Goal: Task Accomplishment & Management: Manage account settings

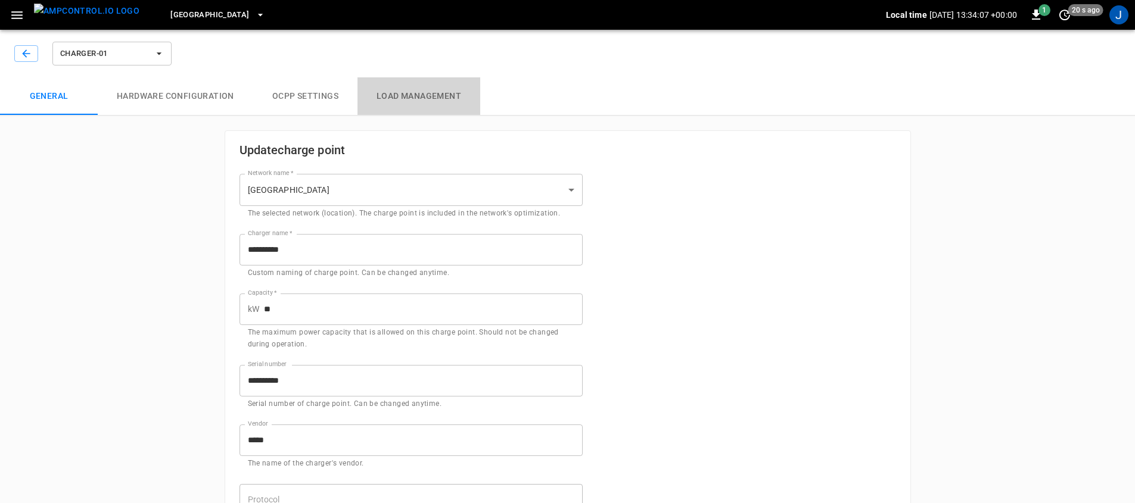
click at [418, 99] on button "Load Management" at bounding box center [418, 96] width 123 height 38
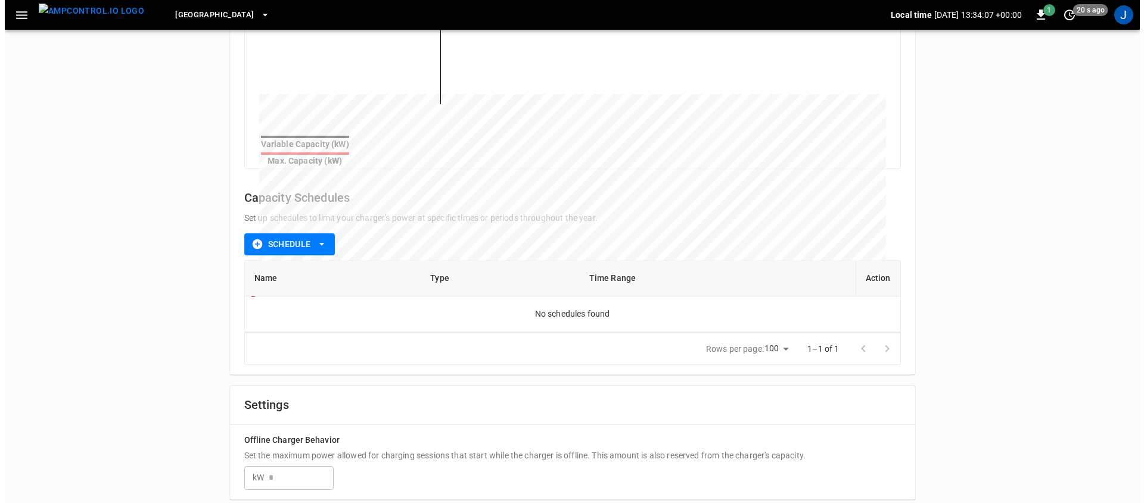
scroll to position [269, 0]
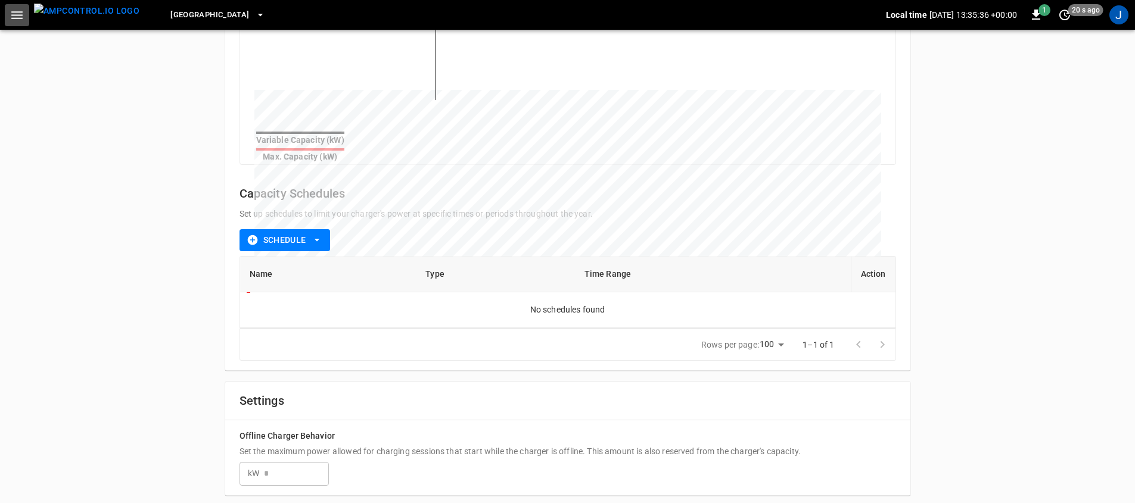
click at [10, 15] on icon "button" at bounding box center [17, 15] width 15 height 15
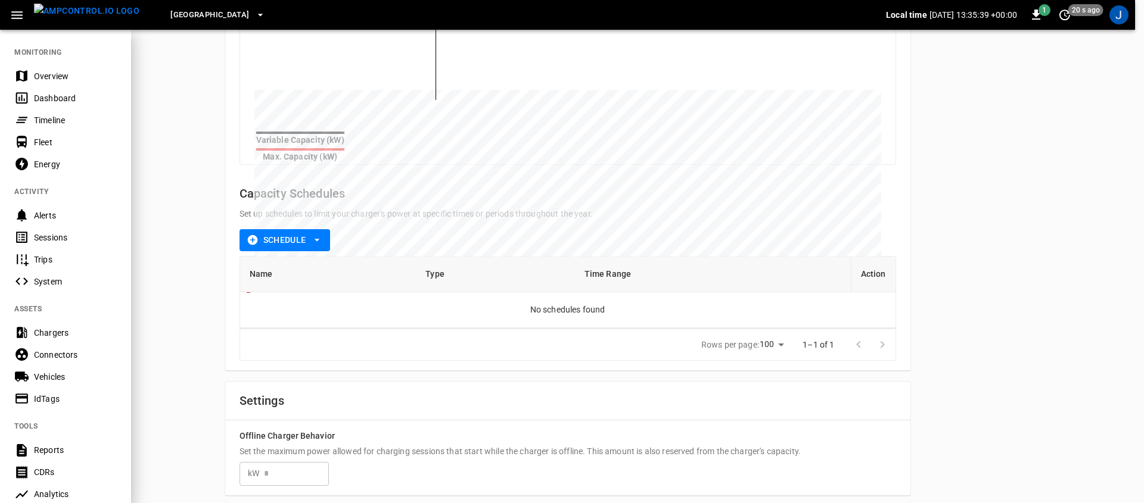
click at [83, 339] on div "Chargers" at bounding box center [65, 333] width 131 height 22
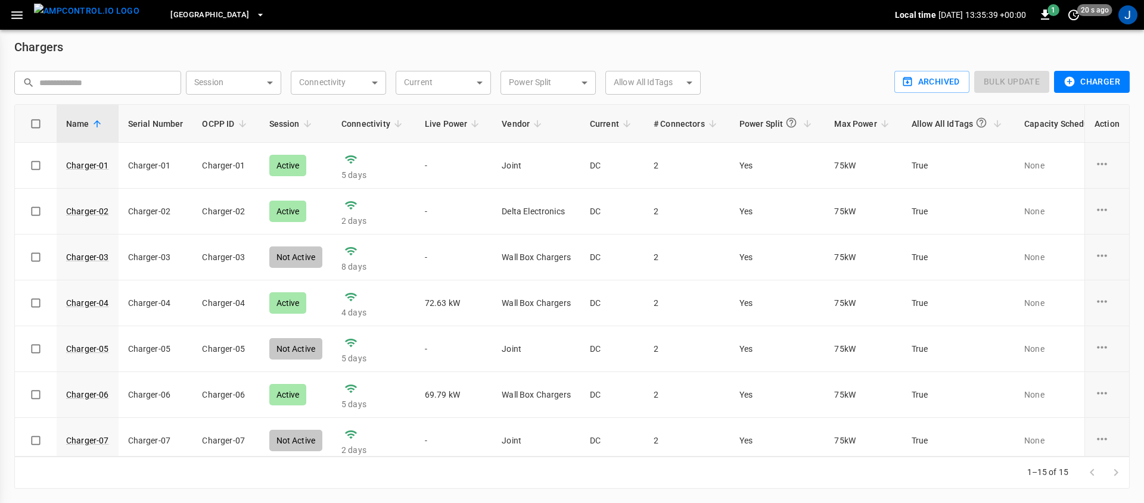
scroll to position [7, 0]
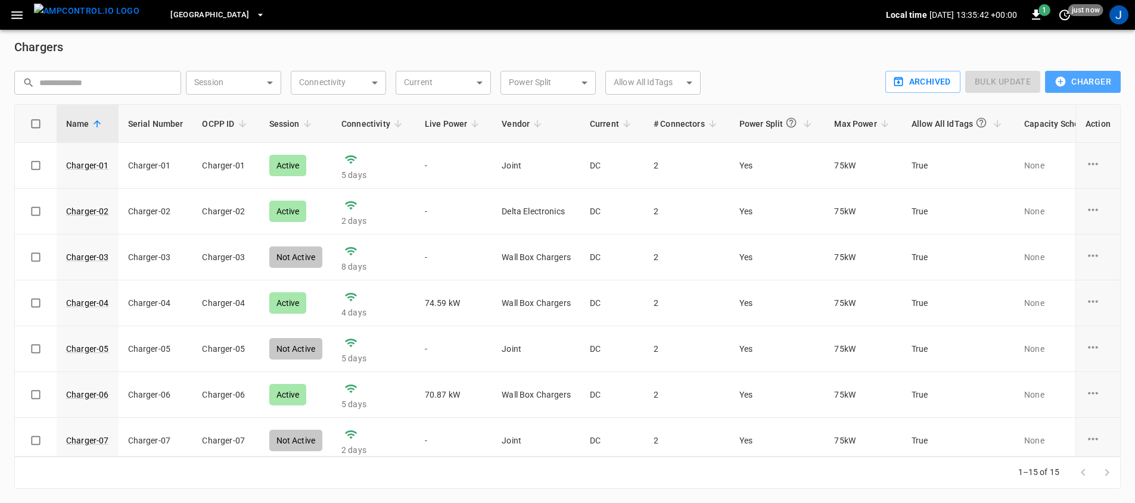
click at [1079, 91] on button "Charger" at bounding box center [1083, 82] width 76 height 22
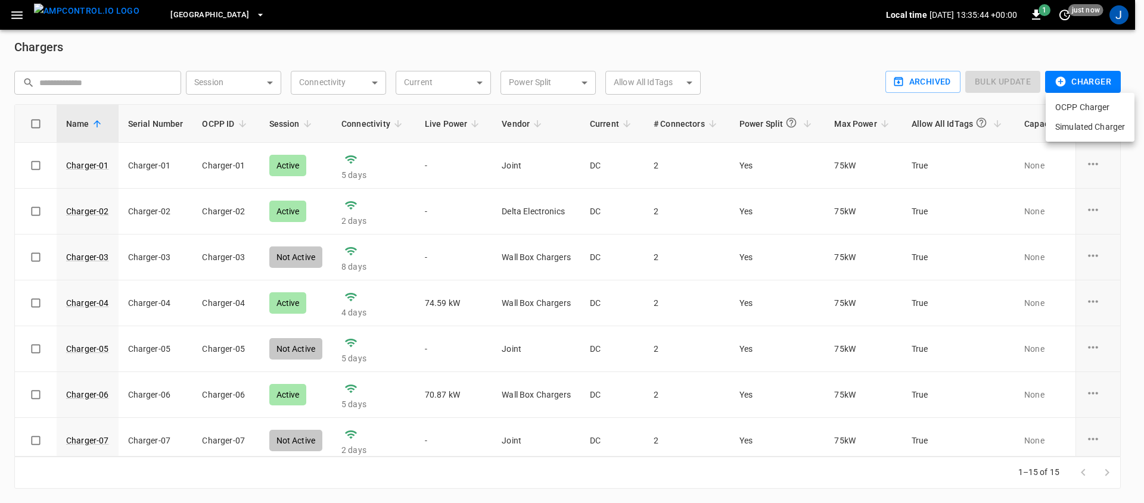
click at [1086, 108] on li "OCPP Charger" at bounding box center [1089, 108] width 89 height 20
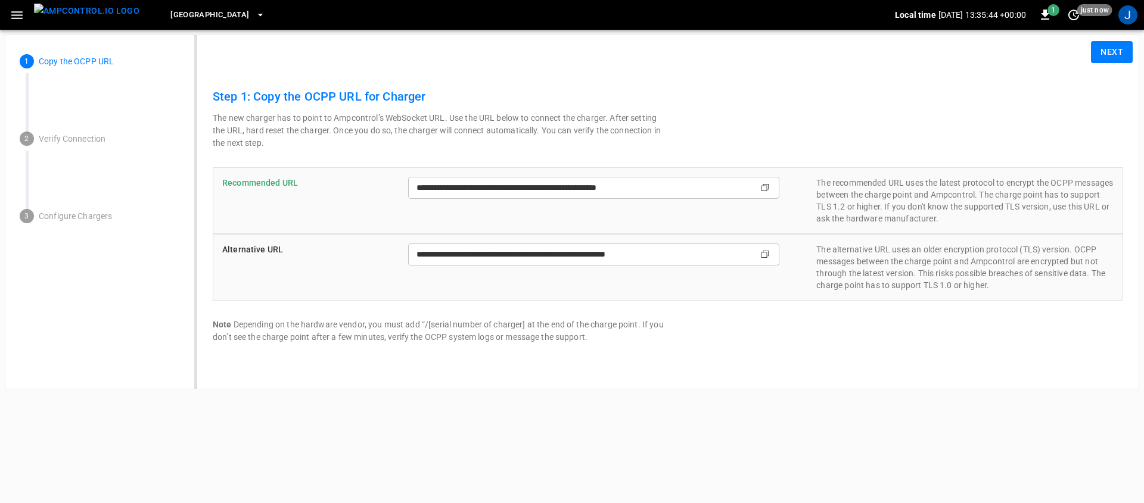
type input "**********"
click at [1093, 49] on button "Next" at bounding box center [1112, 52] width 42 height 22
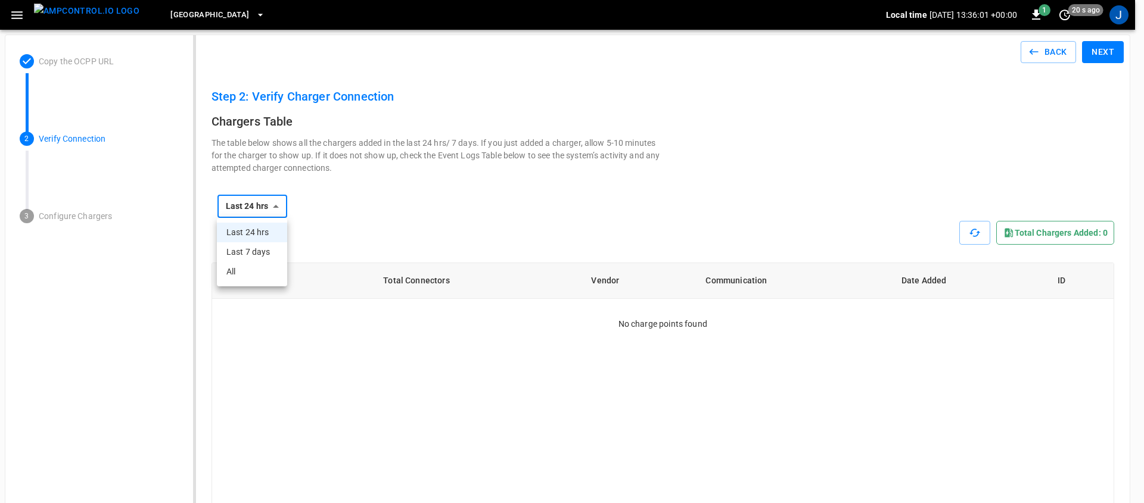
click at [229, 272] on li "All" at bounding box center [252, 272] width 70 height 20
type input "***"
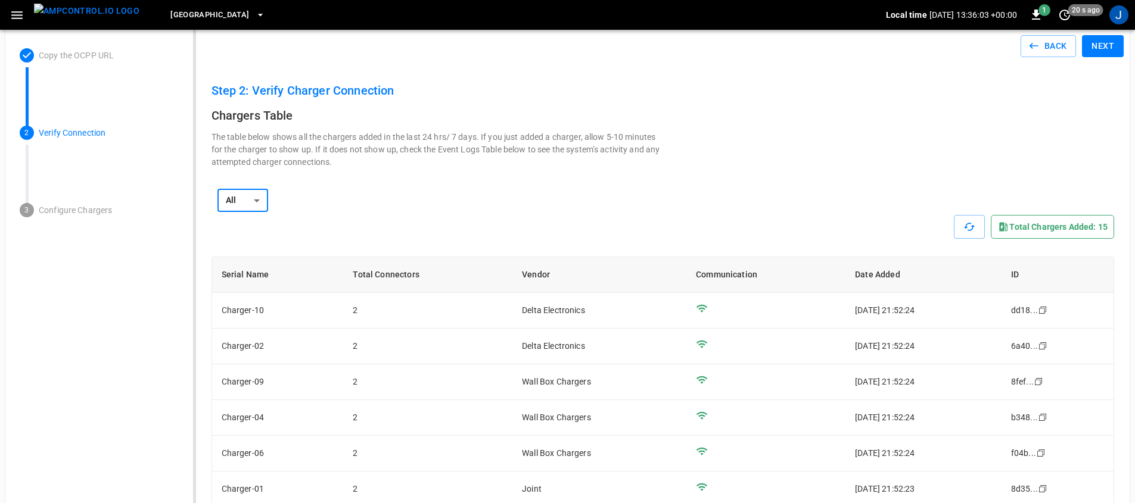
scroll to position [7, 0]
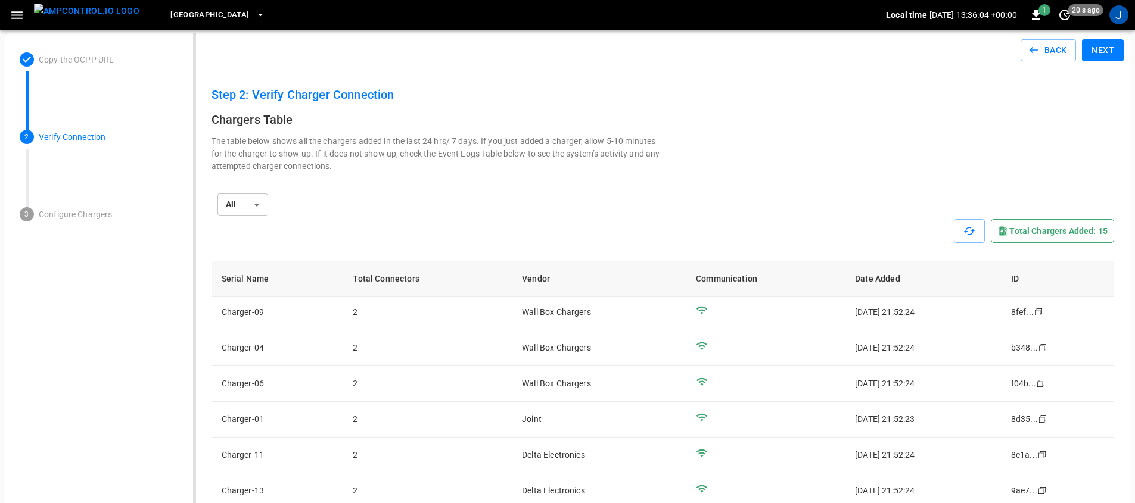
scroll to position [0, 0]
click at [1101, 54] on button "Next" at bounding box center [1103, 52] width 42 height 22
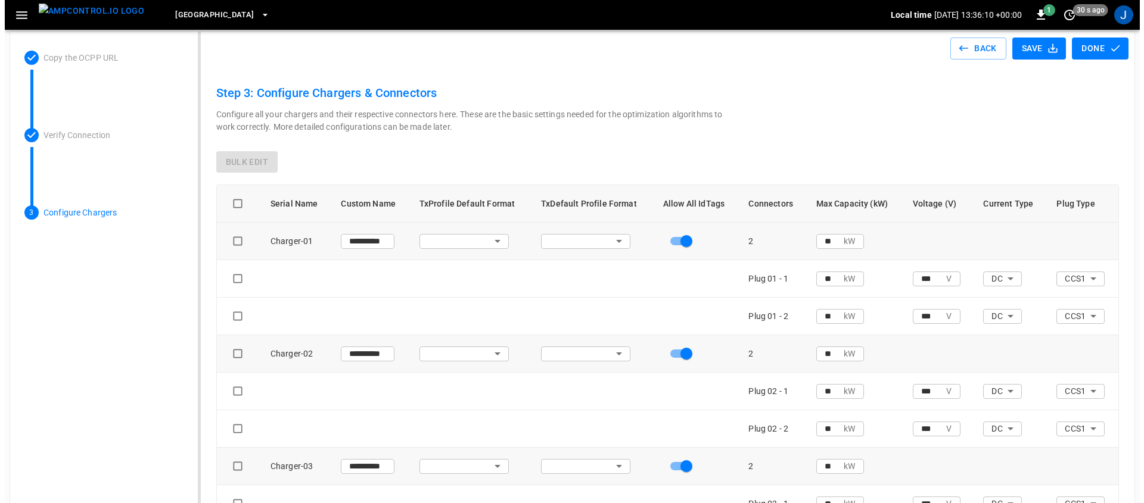
scroll to position [7, 0]
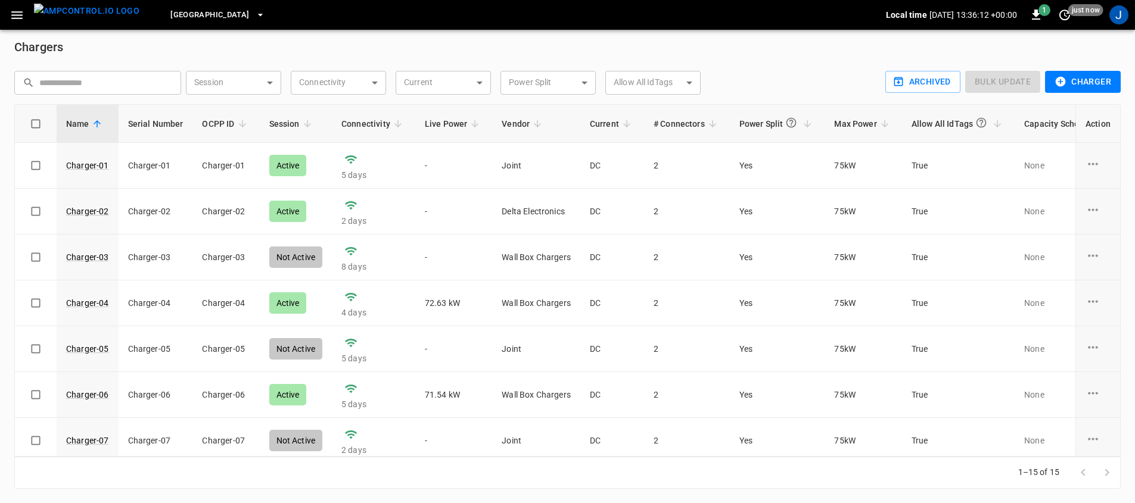
click at [1071, 83] on button "Charger" at bounding box center [1083, 82] width 76 height 22
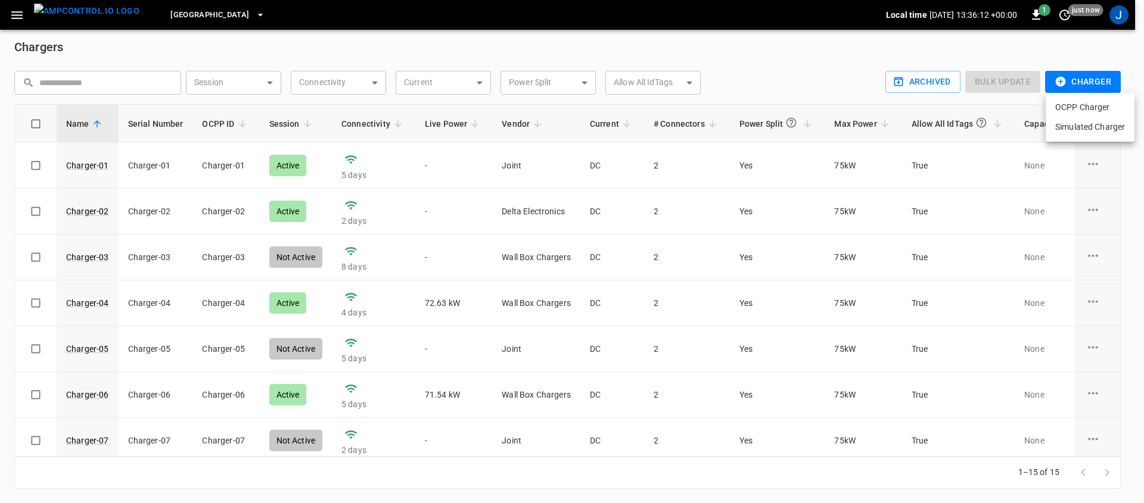
click at [1079, 108] on li "OCPP Charger" at bounding box center [1089, 108] width 89 height 20
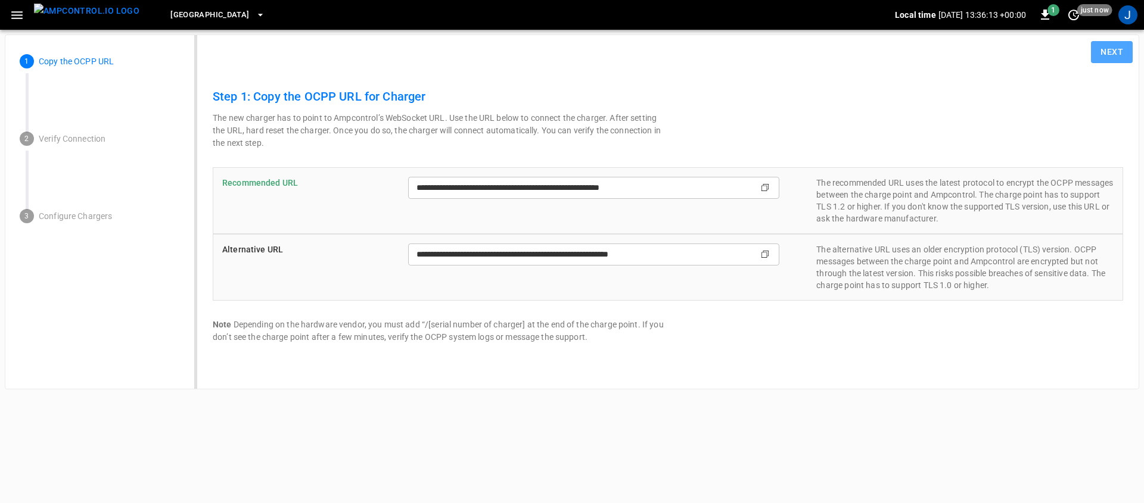
click at [1106, 56] on button "Next" at bounding box center [1112, 52] width 42 height 22
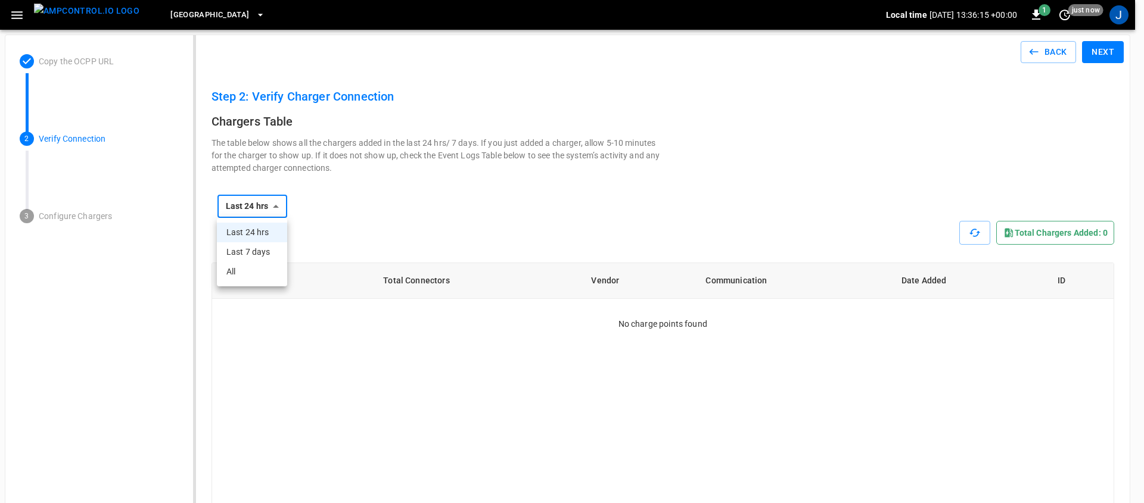
click at [251, 272] on li "All" at bounding box center [252, 272] width 70 height 20
type input "***"
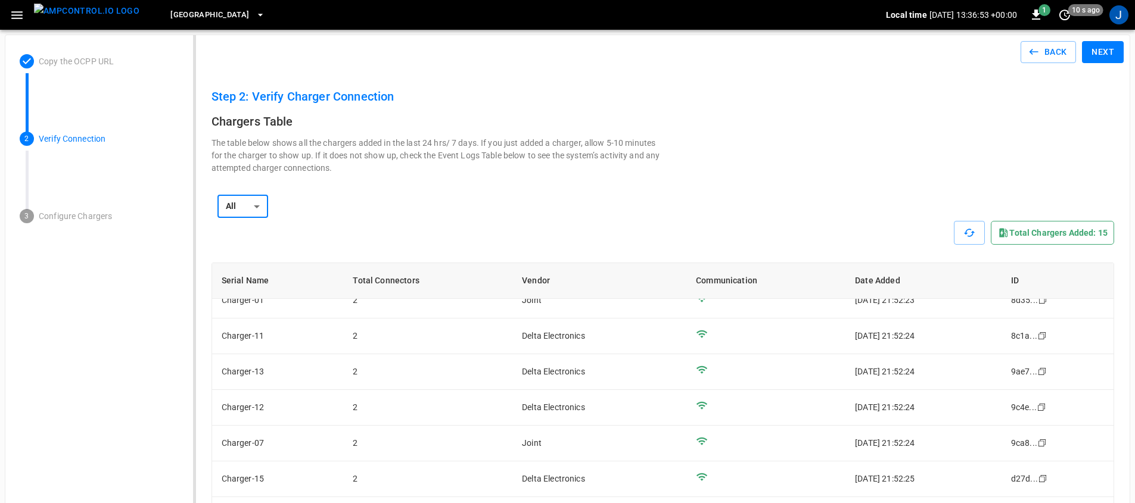
click at [1107, 55] on button "Next" at bounding box center [1103, 52] width 42 height 22
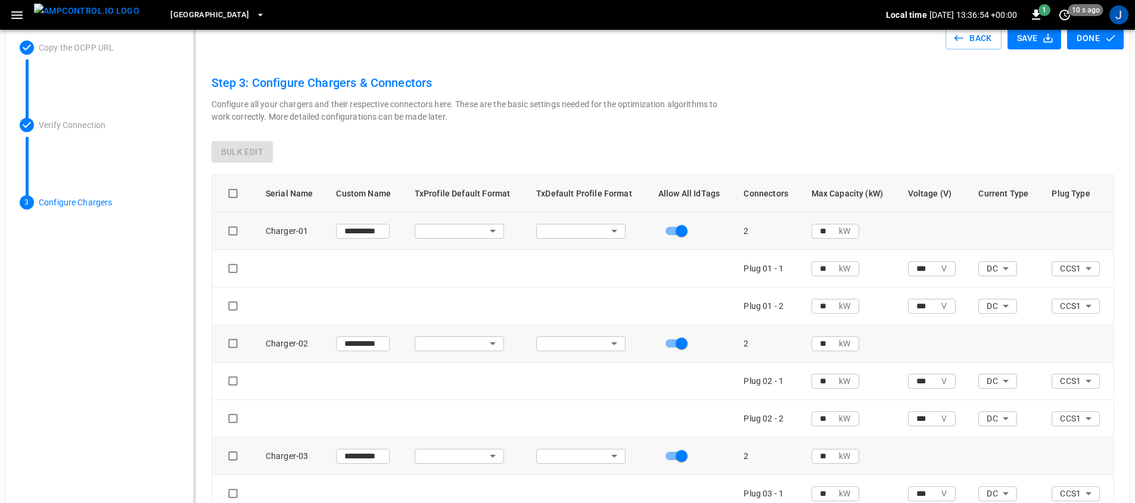
scroll to position [14, 0]
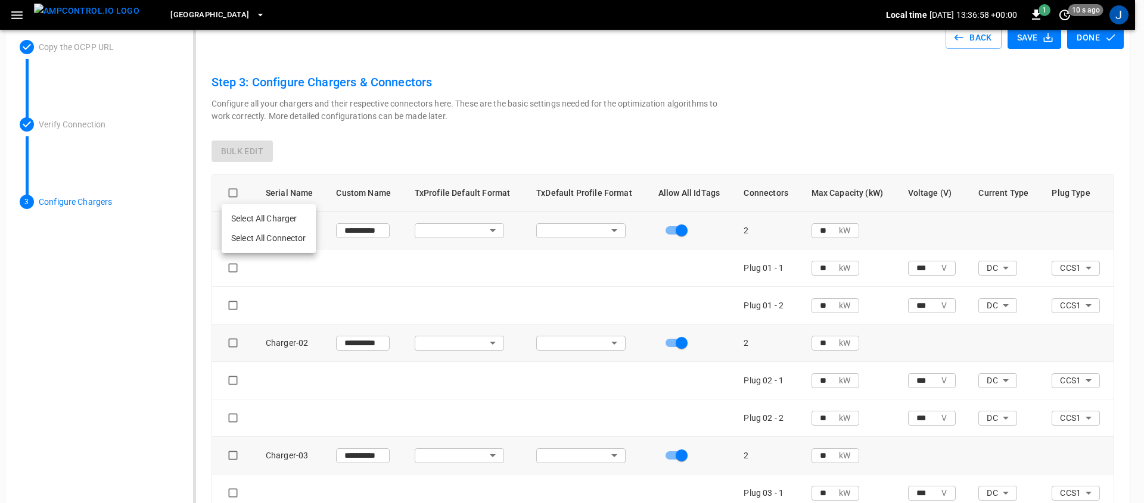
click at [243, 221] on li "Select All Charger" at bounding box center [269, 219] width 94 height 20
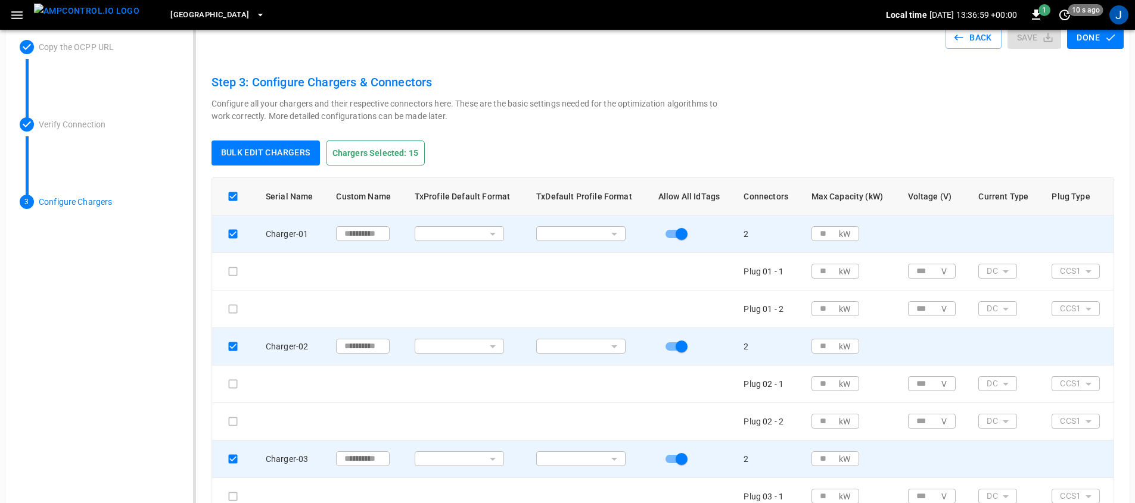
click at [261, 160] on button "Bulk edit chargers" at bounding box center [265, 153] width 108 height 25
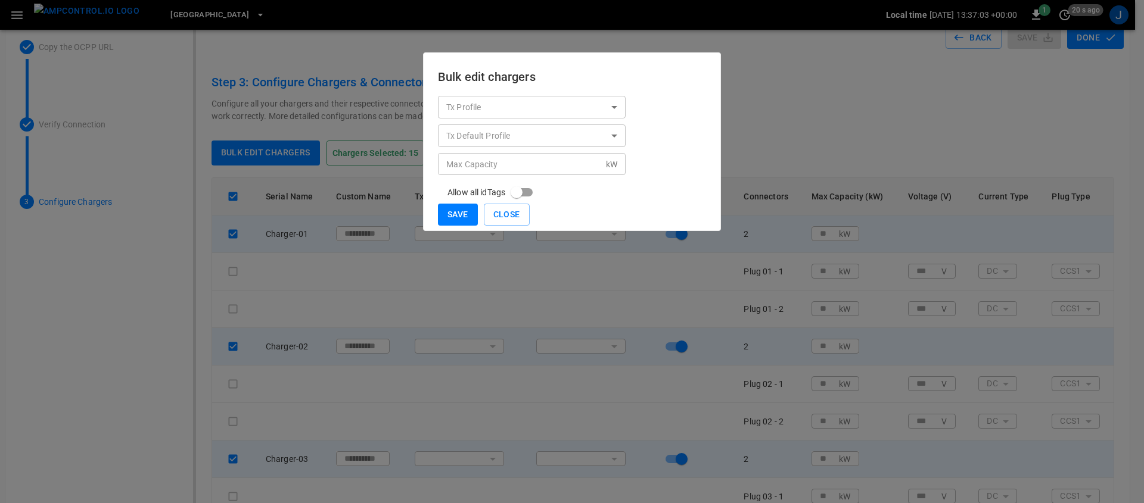
click at [552, 163] on input "Max Capacity" at bounding box center [522, 164] width 168 height 22
click at [505, 216] on button "Close" at bounding box center [507, 215] width 46 height 22
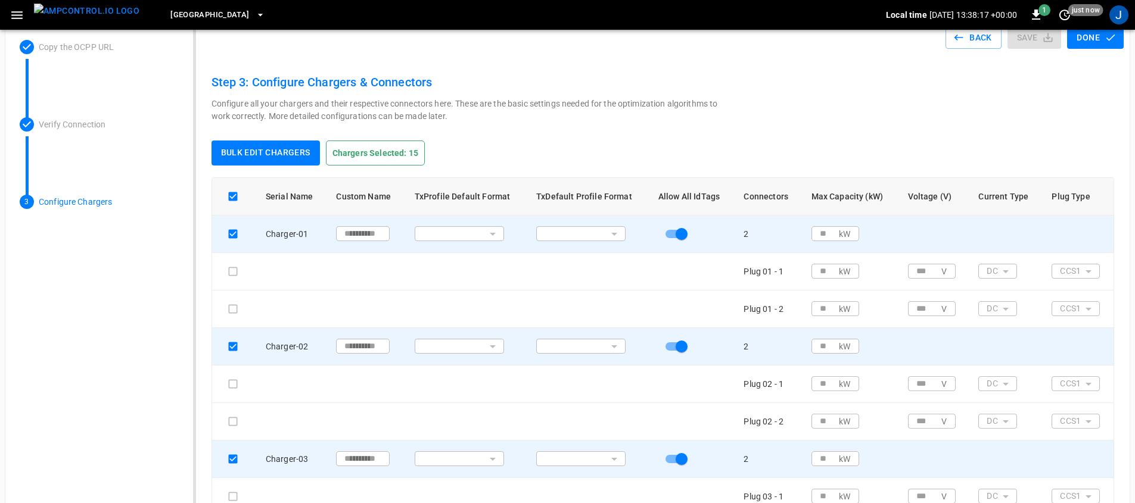
click at [126, 311] on div "Copy the OCPP URL Verify Connection 3 Configure Chargers" at bounding box center [99, 313] width 188 height 584
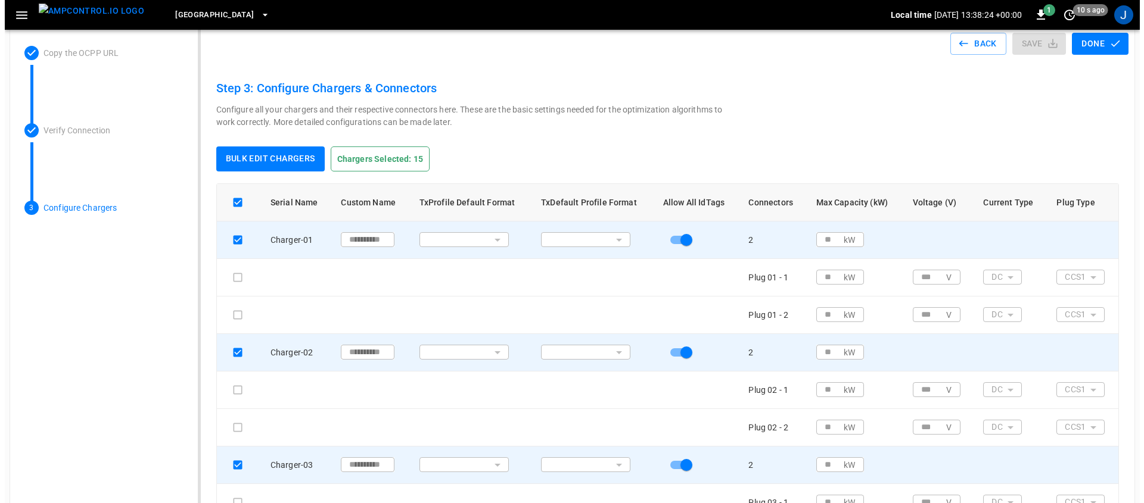
scroll to position [0, 0]
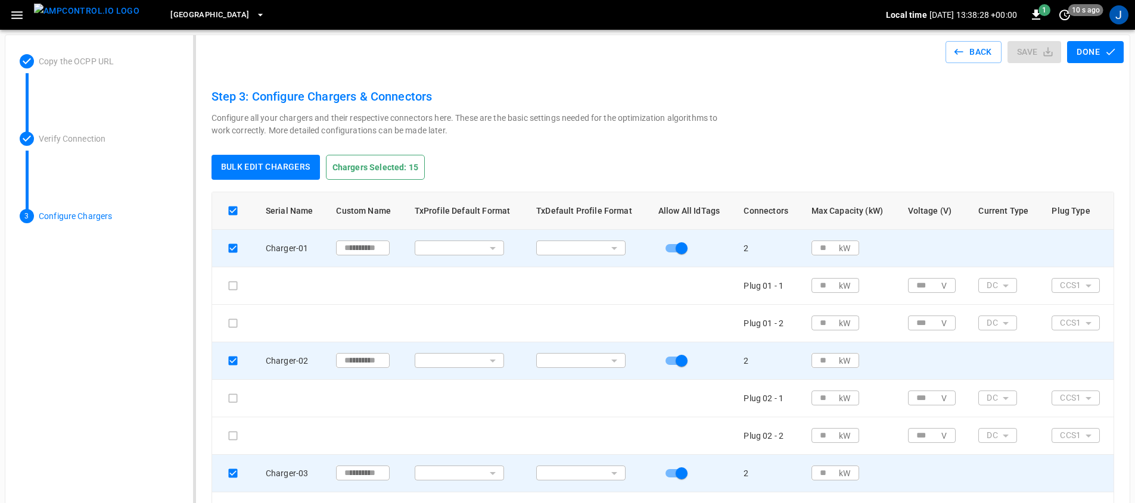
click at [1008, 100] on h6 "Step 3: Configure Chargers & Connectors" at bounding box center [662, 96] width 903 height 19
click at [186, 16] on span "[GEOGRAPHIC_DATA]" at bounding box center [209, 15] width 79 height 14
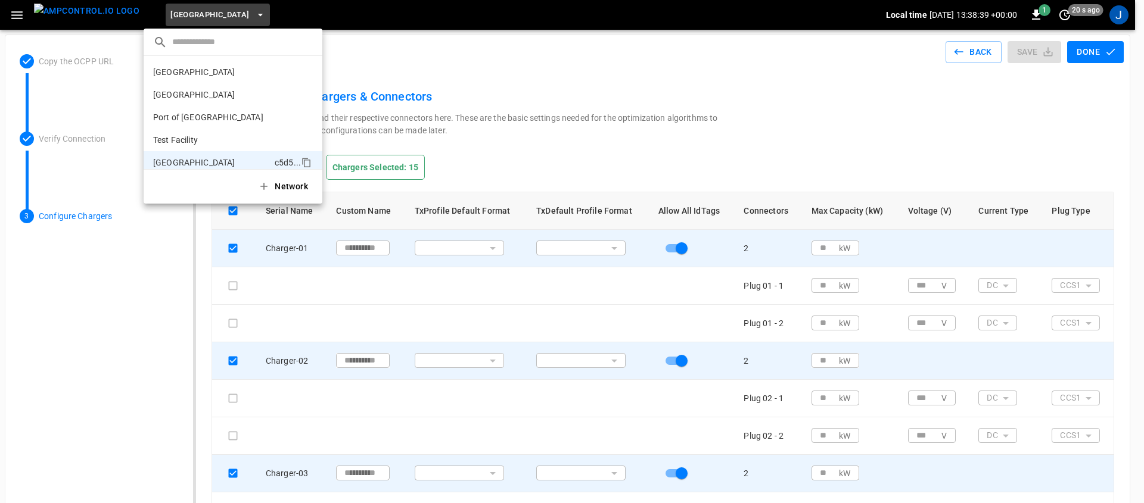
click at [155, 301] on div at bounding box center [572, 251] width 1144 height 503
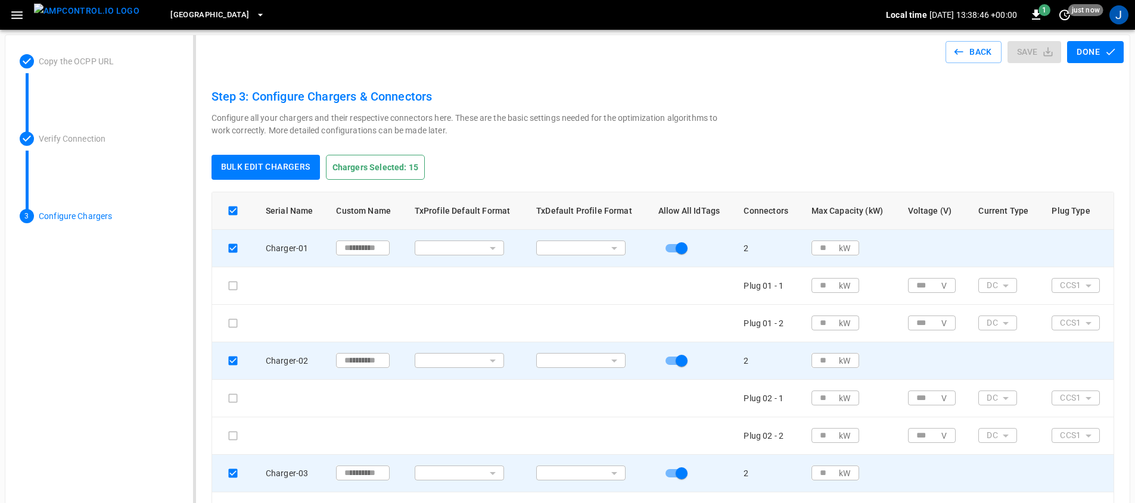
click at [189, 18] on span "[GEOGRAPHIC_DATA]" at bounding box center [209, 15] width 79 height 14
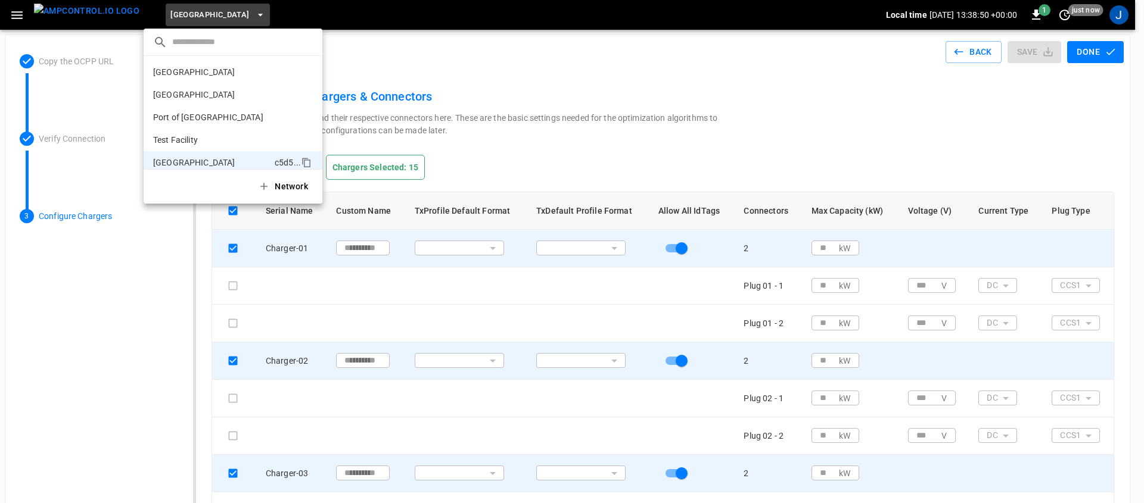
click at [173, 271] on div at bounding box center [572, 251] width 1144 height 503
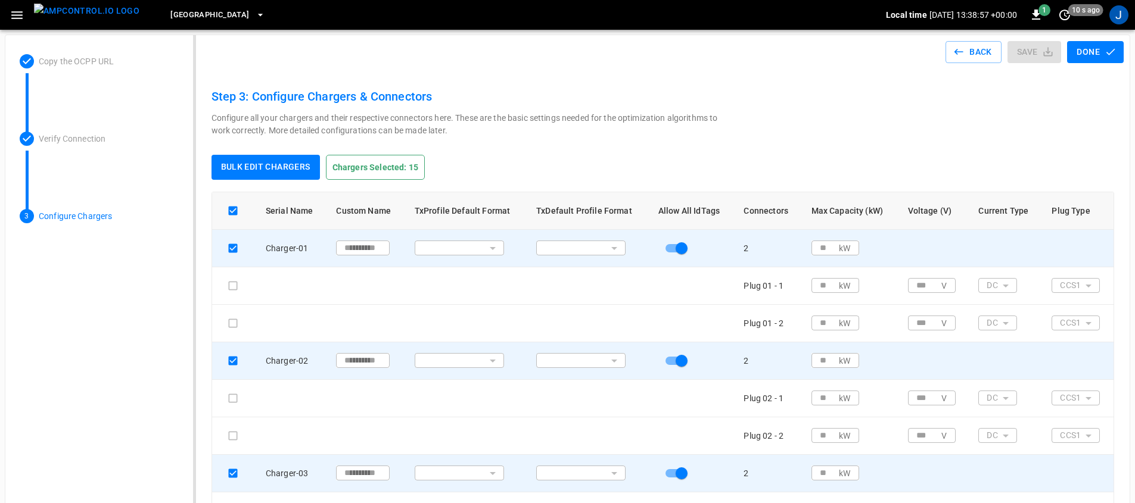
click at [91, 12] on img "menu" at bounding box center [86, 11] width 105 height 15
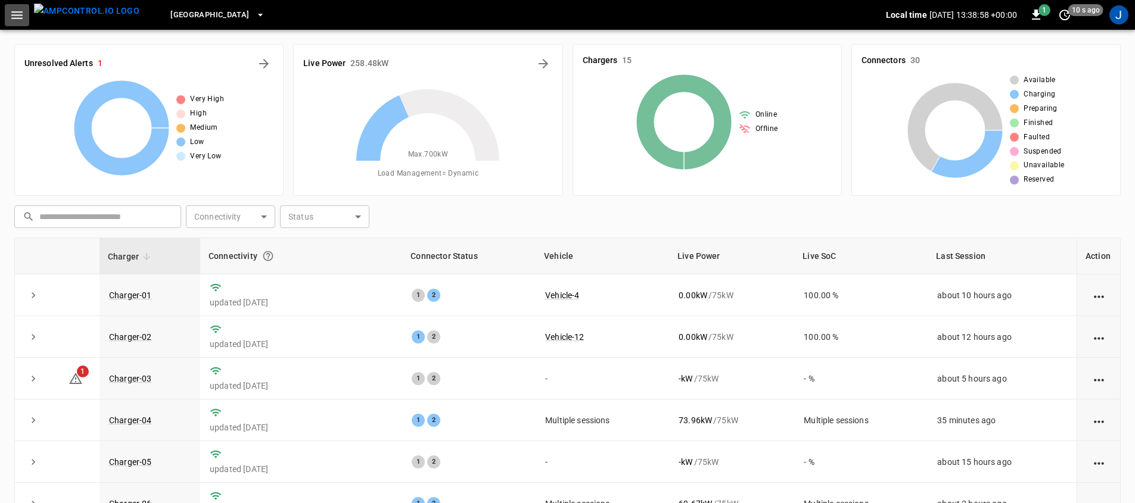
click at [22, 14] on icon "button" at bounding box center [17, 15] width 15 height 15
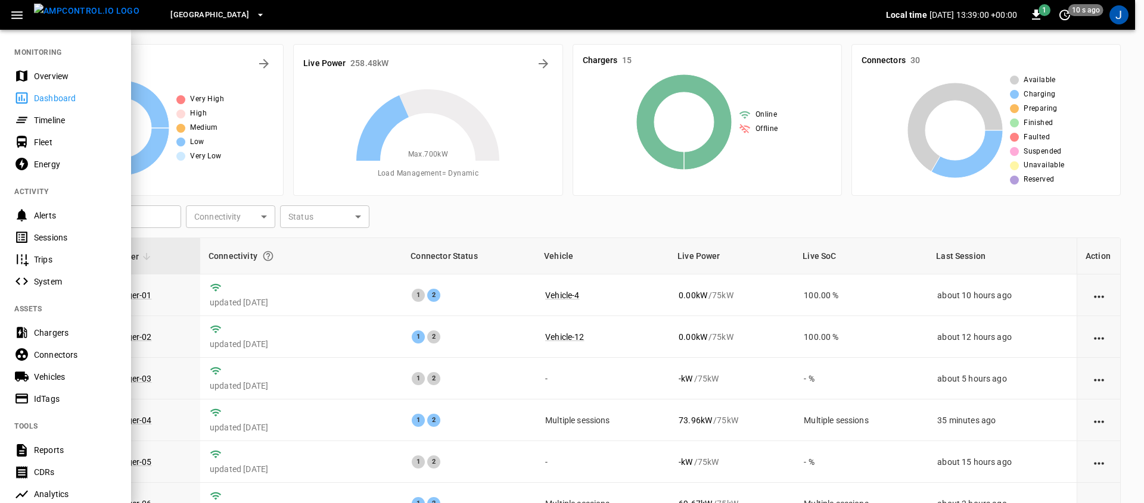
click at [210, 13] on span "[GEOGRAPHIC_DATA]" at bounding box center [209, 15] width 79 height 14
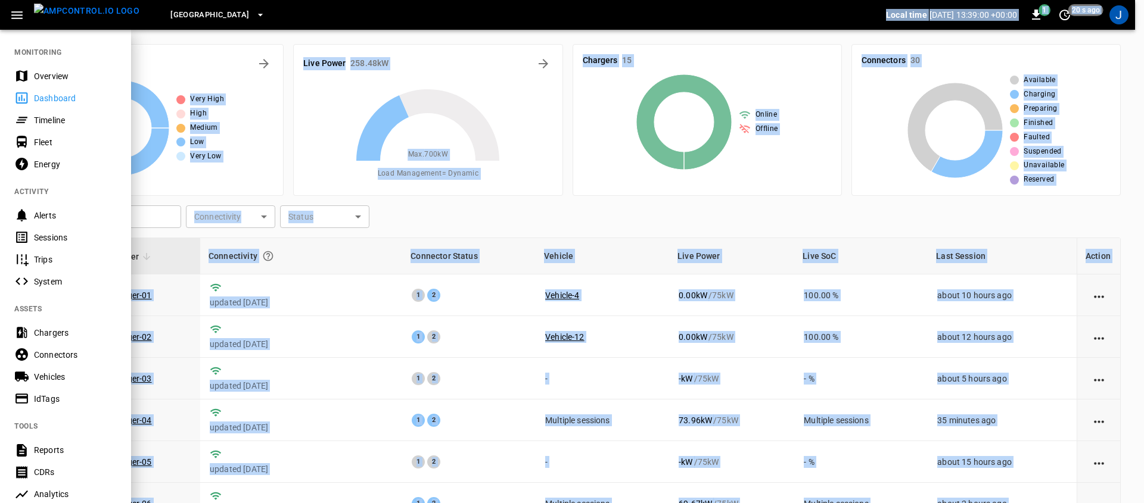
click at [211, 13] on span "[GEOGRAPHIC_DATA]" at bounding box center [209, 15] width 79 height 14
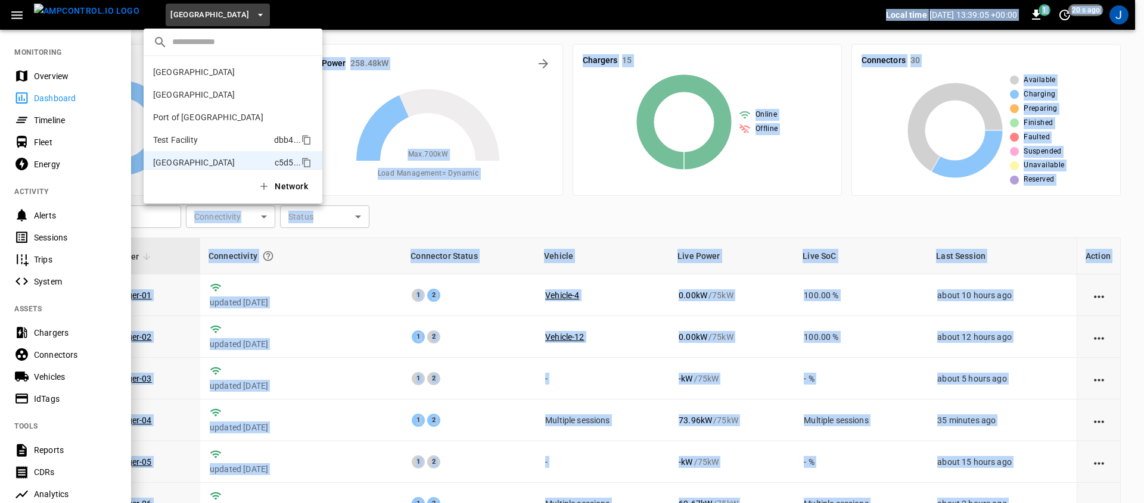
scroll to position [10, 0]
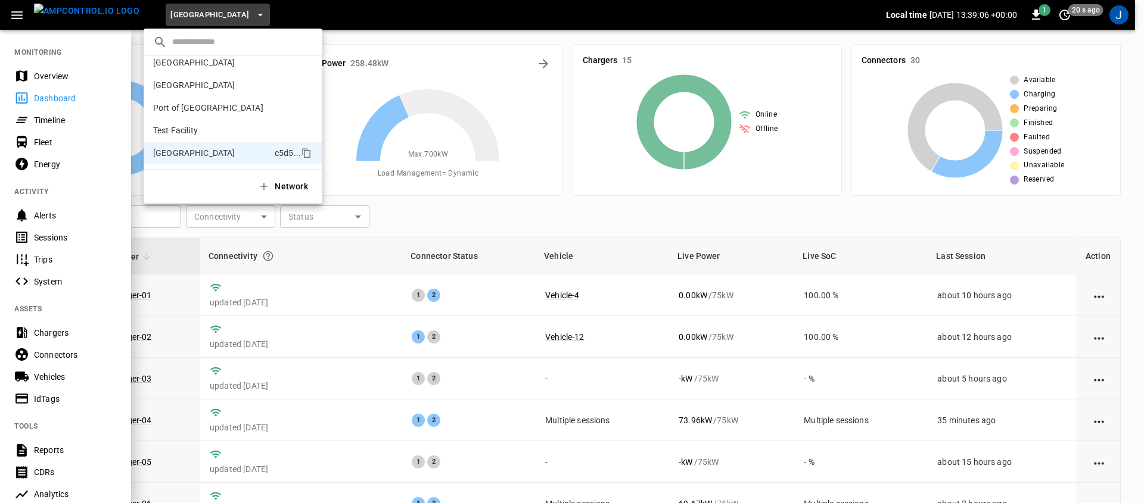
click at [356, 51] on div at bounding box center [572, 251] width 1144 height 503
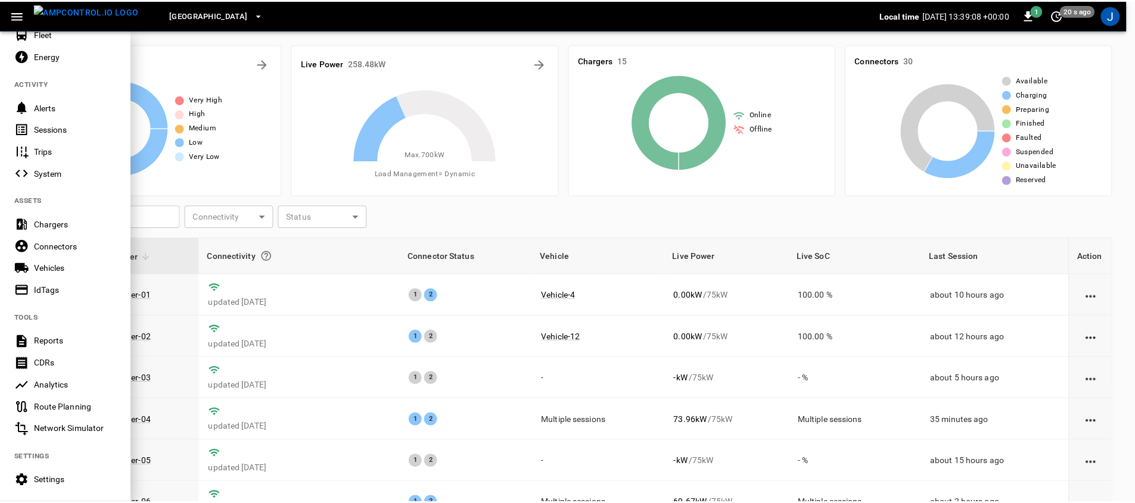
scroll to position [208, 0]
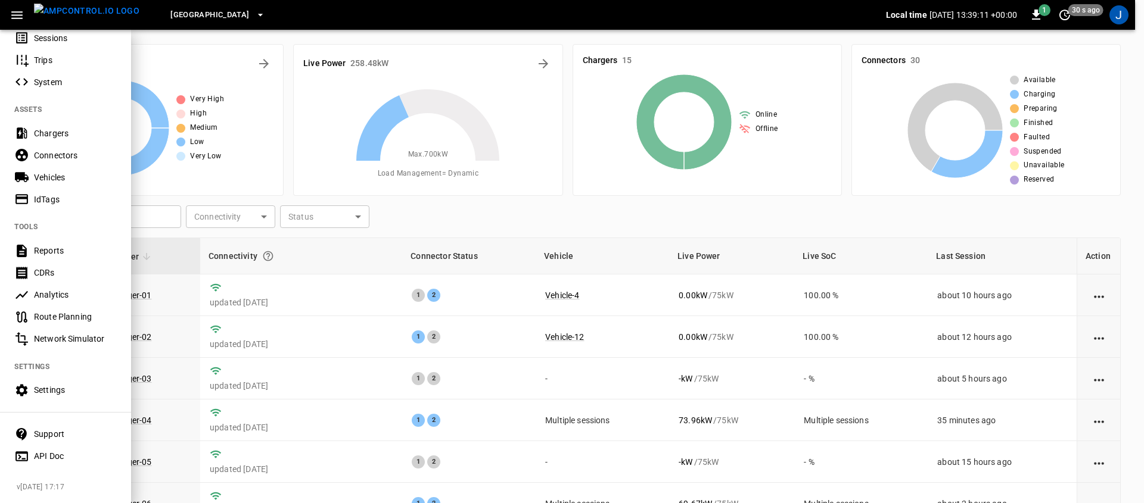
click at [83, 384] on div "Settings" at bounding box center [75, 390] width 83 height 12
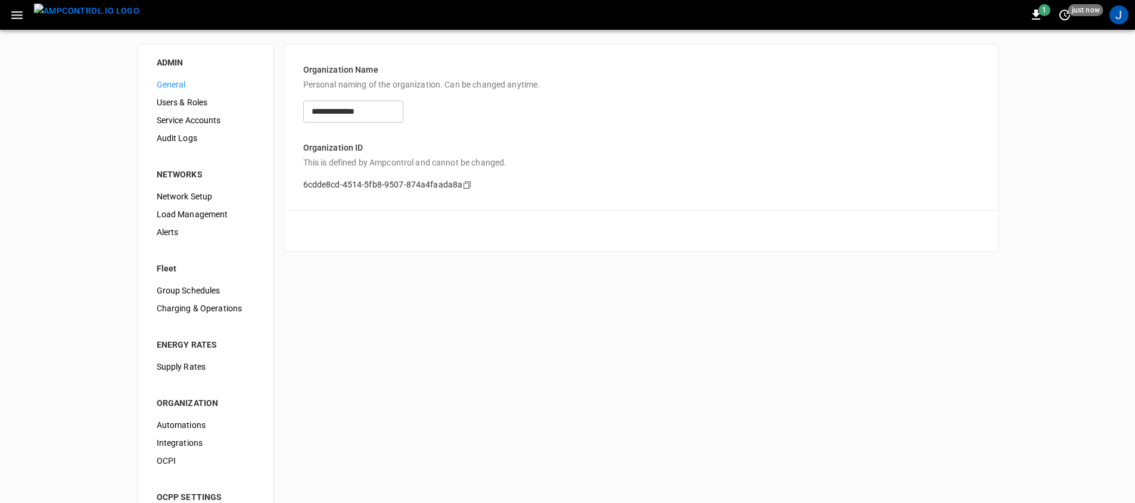
click at [518, 285] on div "**********" at bounding box center [567, 300] width 1135 height 541
click at [14, 8] on icon "button" at bounding box center [17, 15] width 15 height 15
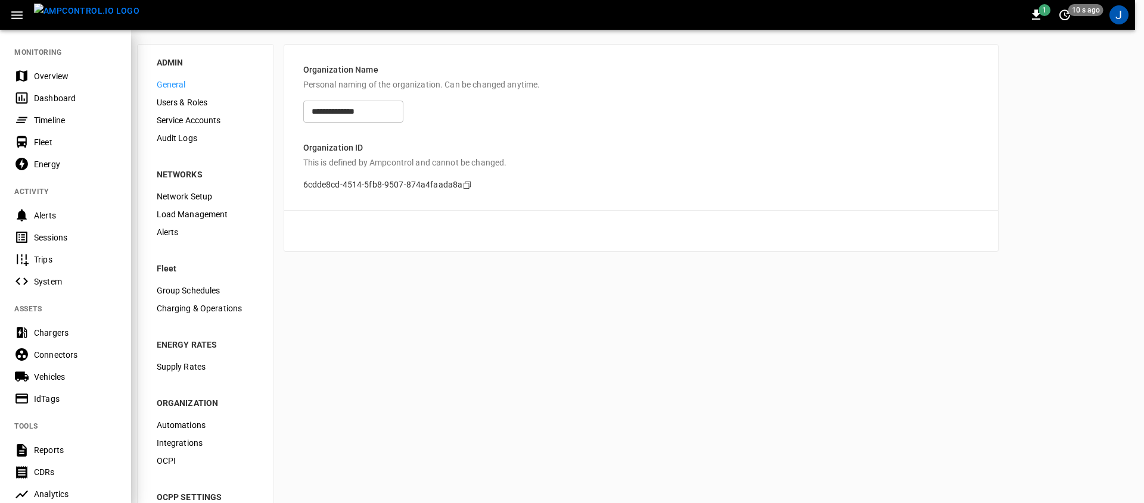
click at [70, 101] on div "Dashboard" at bounding box center [75, 98] width 83 height 12
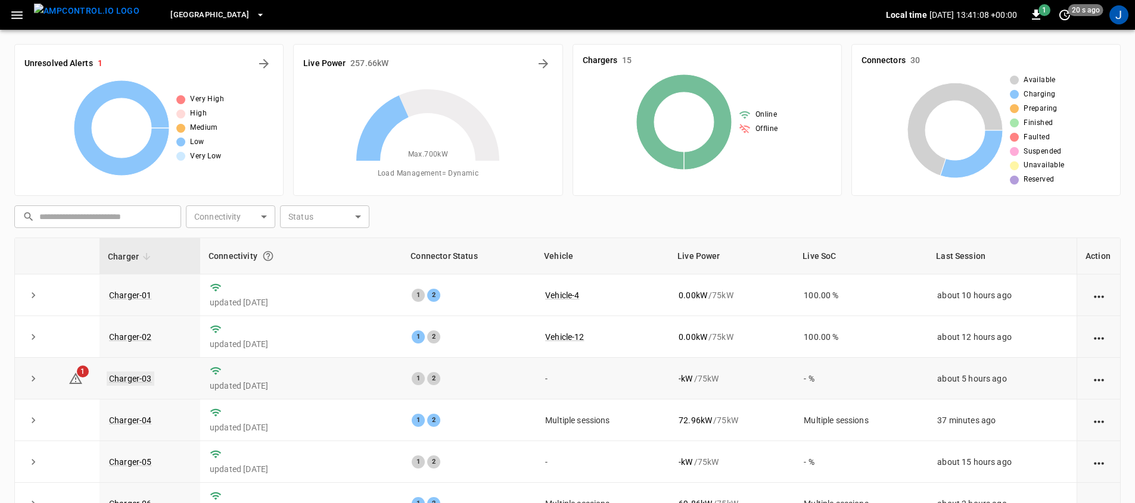
click at [139, 382] on link "Charger-03" at bounding box center [131, 379] width 48 height 14
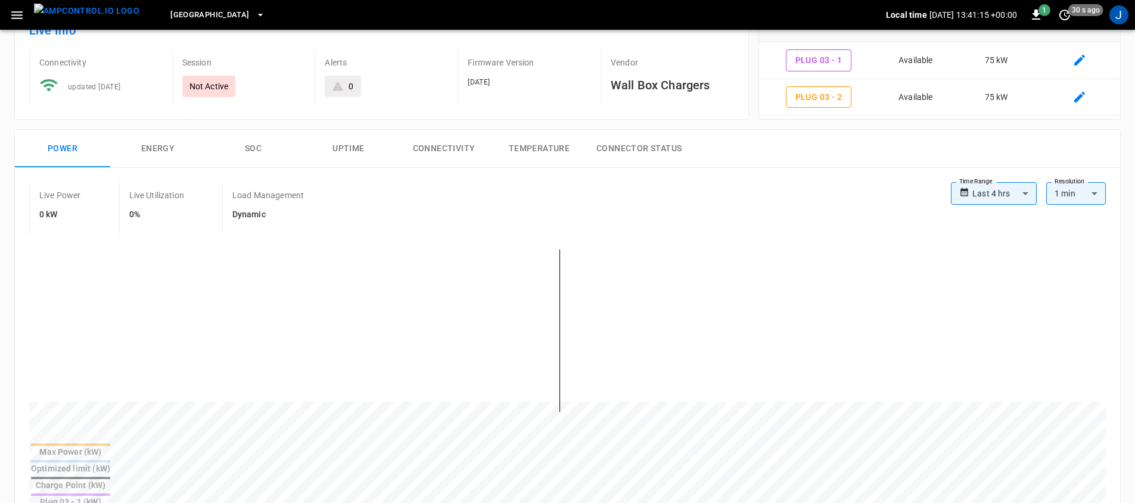
scroll to position [80, 0]
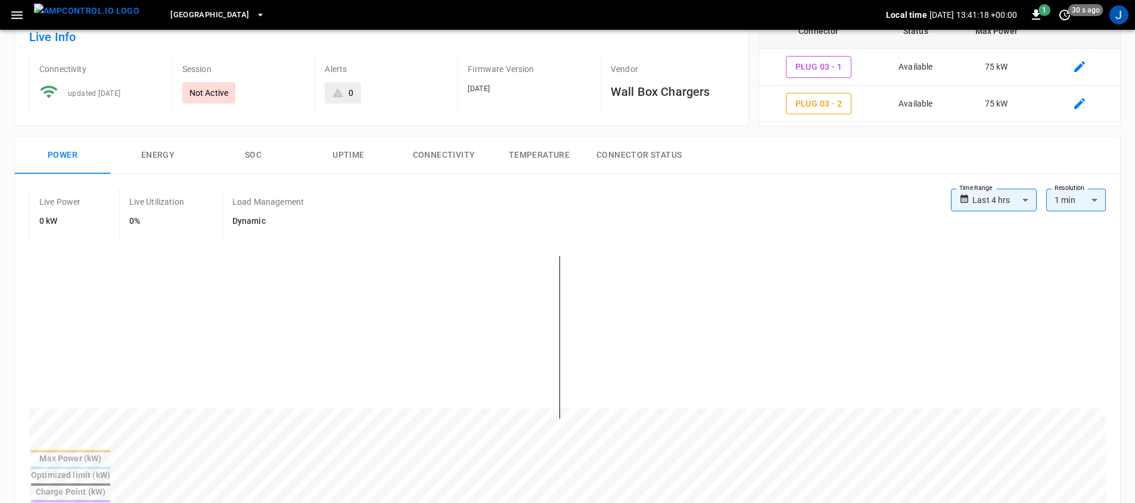
click at [247, 149] on button "SOC" at bounding box center [252, 155] width 95 height 38
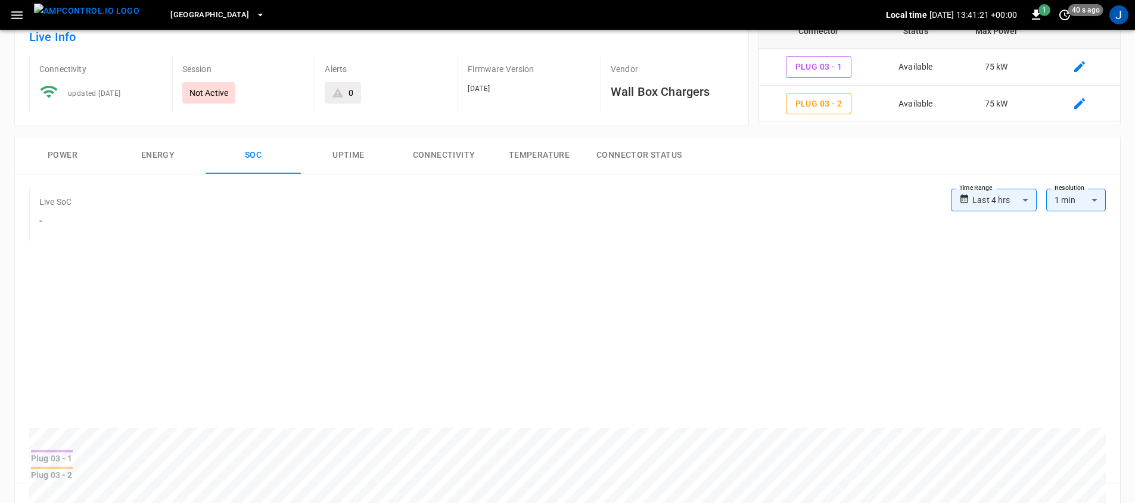
click at [965, 209] on div "**********" at bounding box center [994, 200] width 86 height 23
click at [984, 205] on body "**********" at bounding box center [567, 466] width 1135 height 1093
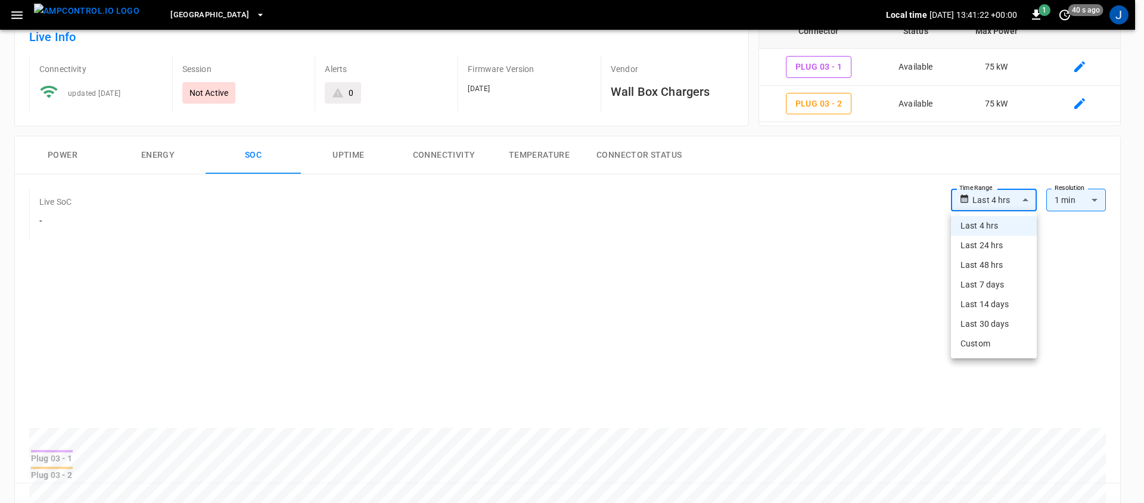
click at [1007, 263] on li "Last 48 hrs" at bounding box center [994, 266] width 86 height 20
type input "**********"
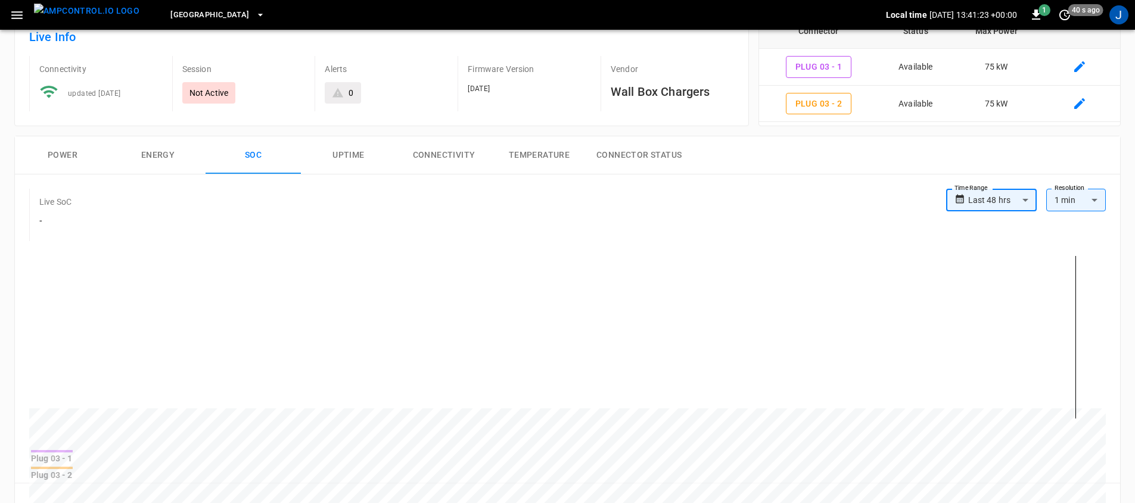
click at [613, 200] on div "Live SoC -" at bounding box center [487, 215] width 917 height 52
click at [142, 160] on button "Energy" at bounding box center [157, 155] width 95 height 38
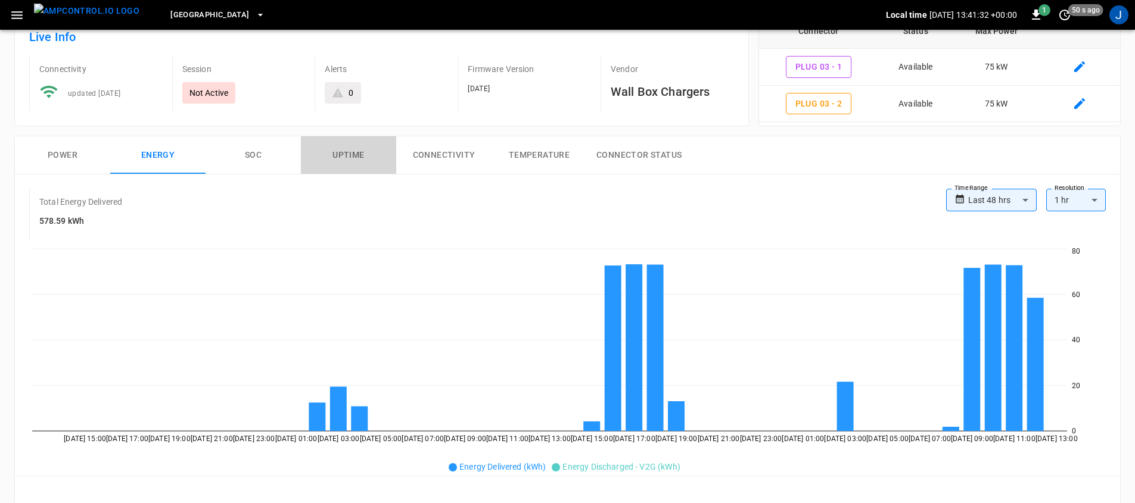
click at [348, 163] on button "Uptime" at bounding box center [348, 155] width 95 height 38
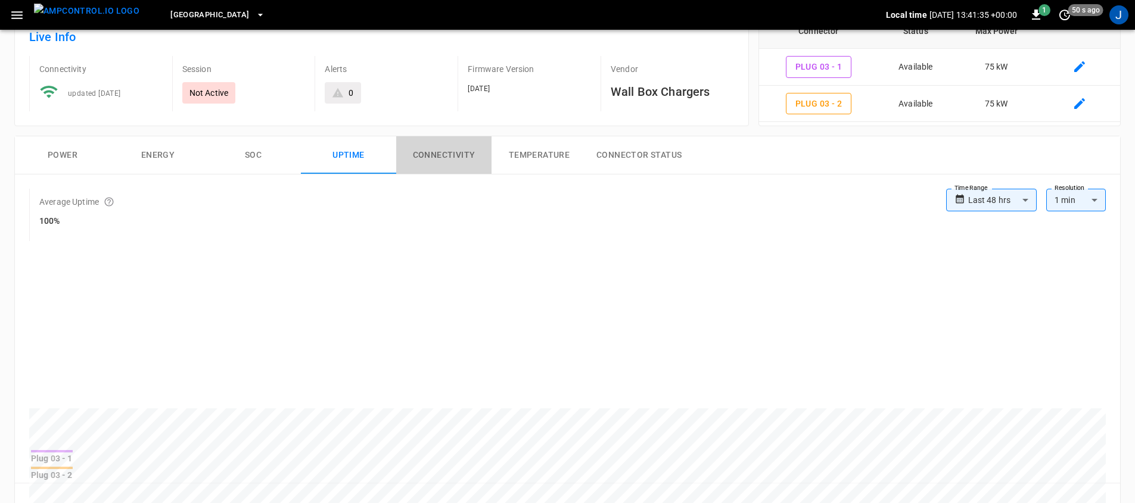
click at [441, 163] on button "Connectivity" at bounding box center [443, 155] width 95 height 38
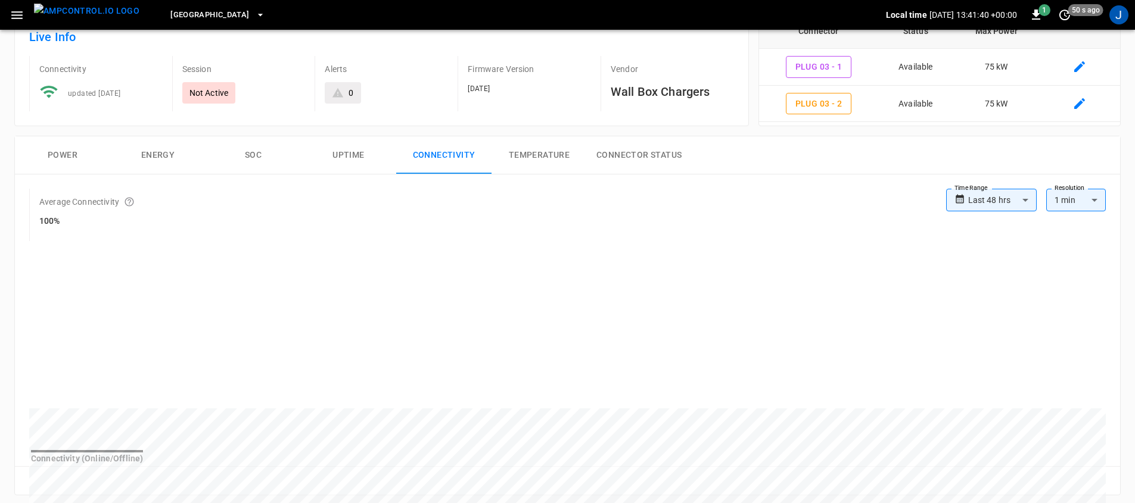
click at [86, 169] on button "Power" at bounding box center [62, 155] width 95 height 38
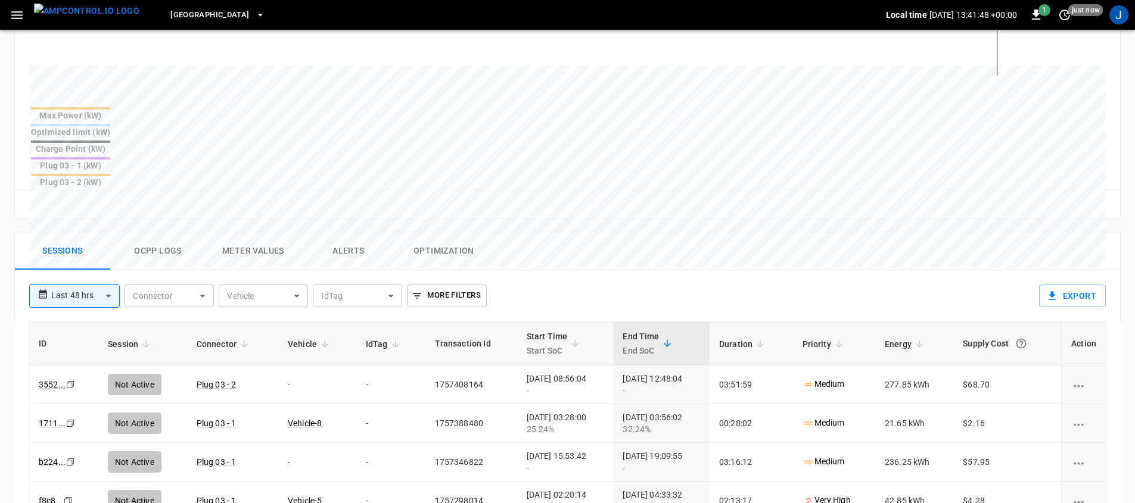
scroll to position [425, 0]
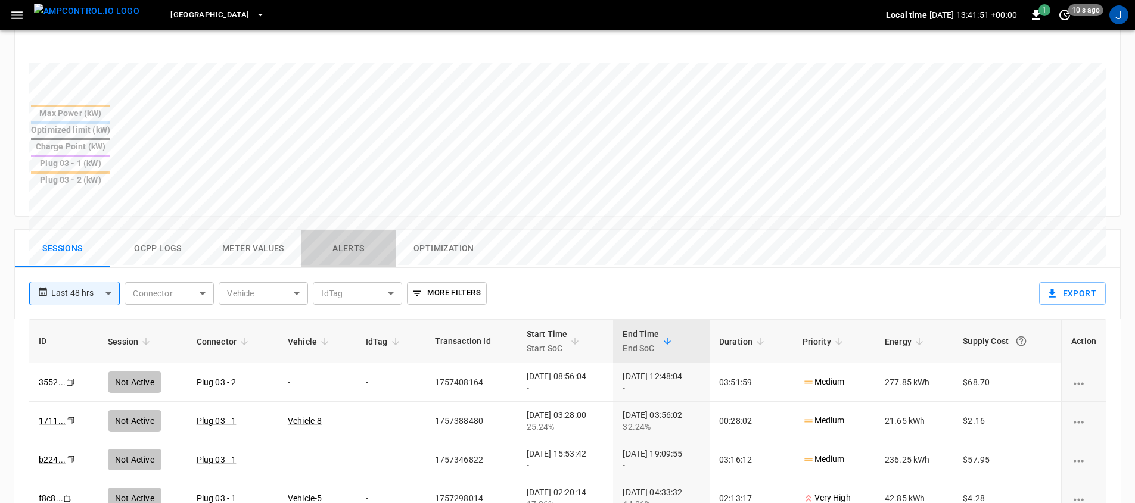
click at [362, 230] on button "Alerts" at bounding box center [348, 249] width 95 height 38
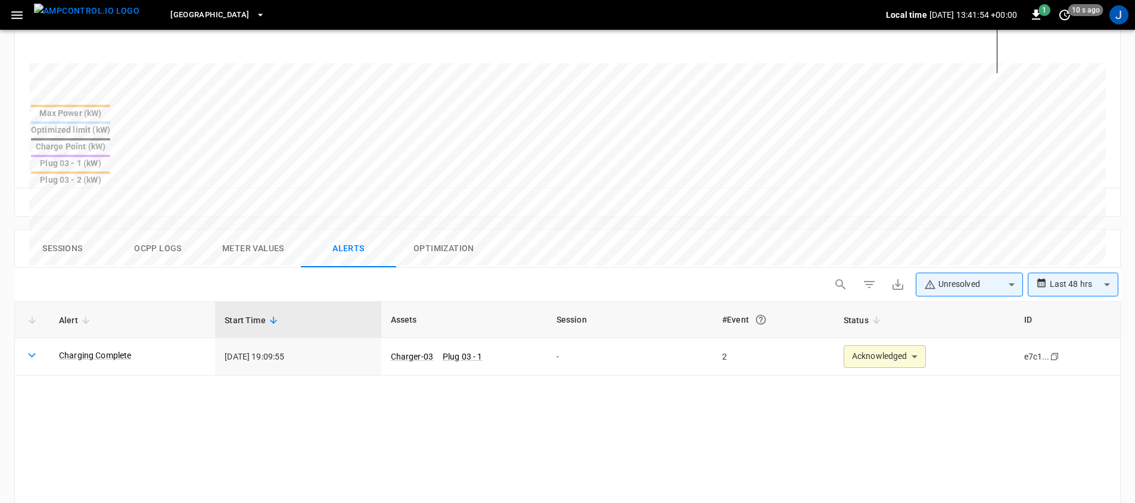
click at [535, 353] on div "**********" at bounding box center [567, 481] width 1106 height 360
click at [27, 348] on icon at bounding box center [31, 355] width 15 height 15
click at [307, 338] on td "[DATE] 19:09:55" at bounding box center [298, 357] width 166 height 38
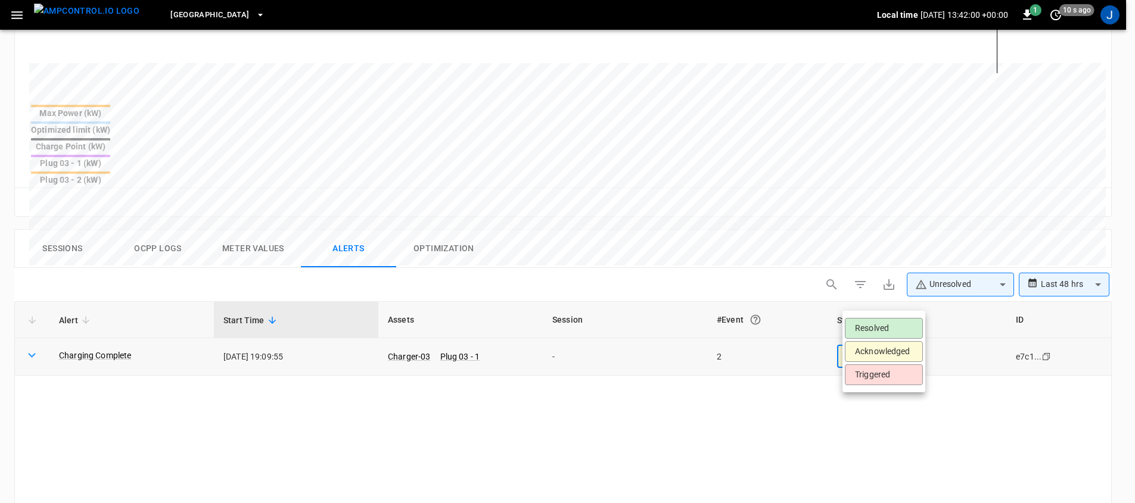
click at [917, 306] on body "**********" at bounding box center [567, 146] width 1135 height 1143
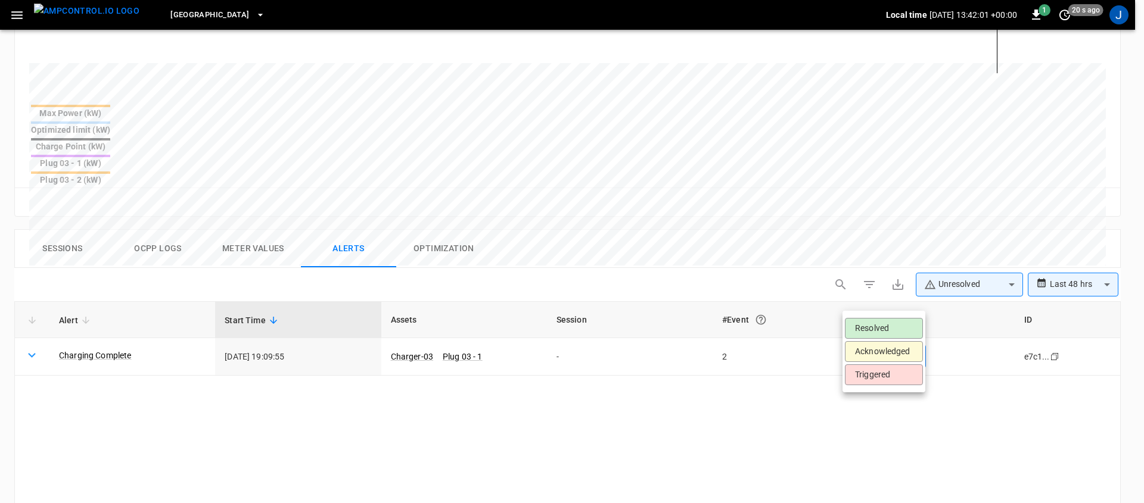
click at [693, 357] on div at bounding box center [572, 251] width 1144 height 503
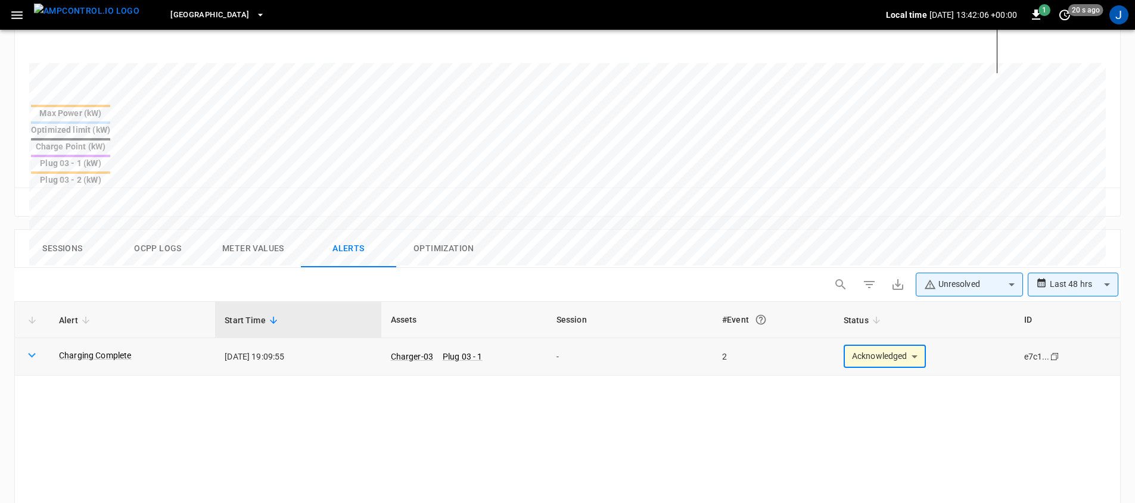
click at [878, 307] on body "**********" at bounding box center [567, 146] width 1135 height 1143
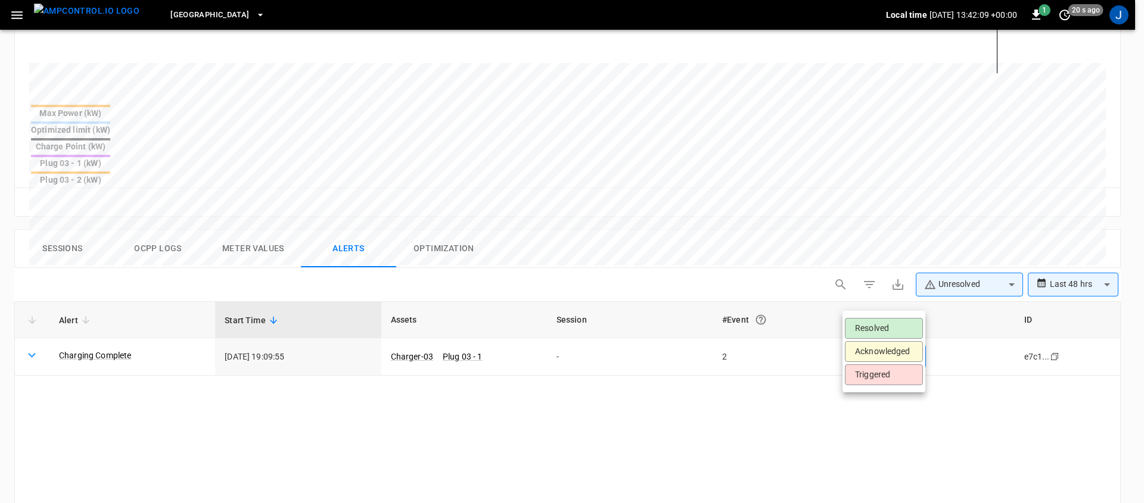
click at [808, 335] on div at bounding box center [572, 251] width 1144 height 503
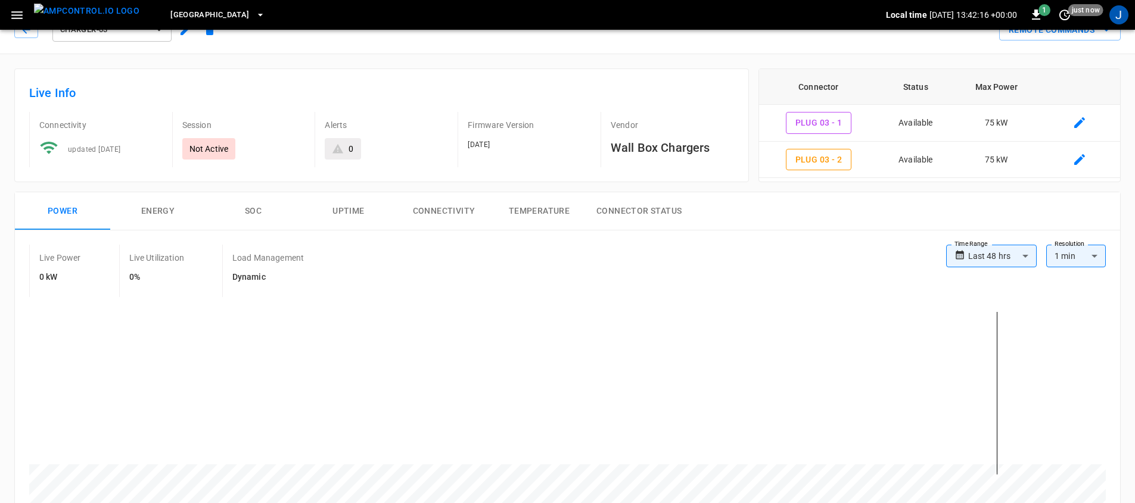
scroll to position [0, 0]
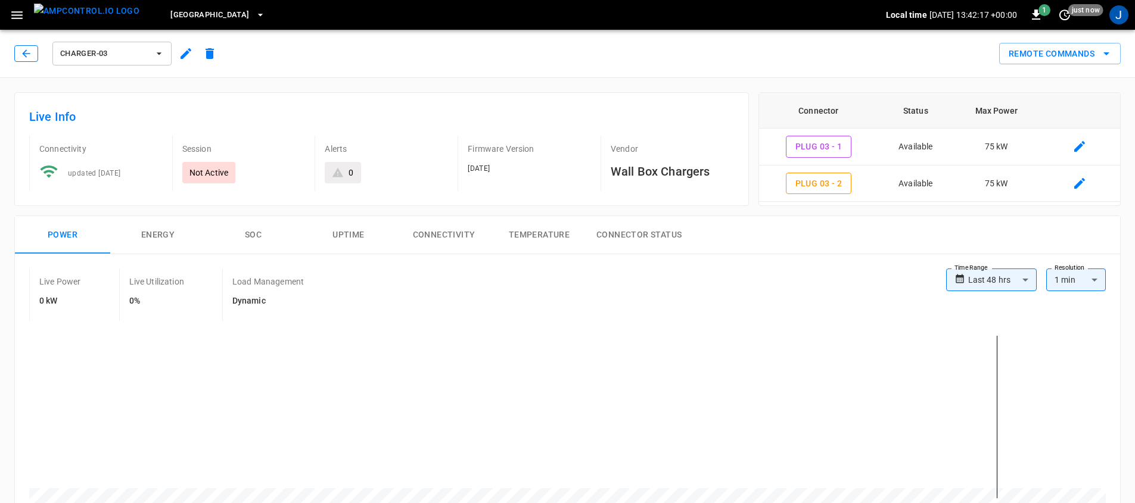
click at [22, 53] on icon "button" at bounding box center [26, 53] width 8 height 8
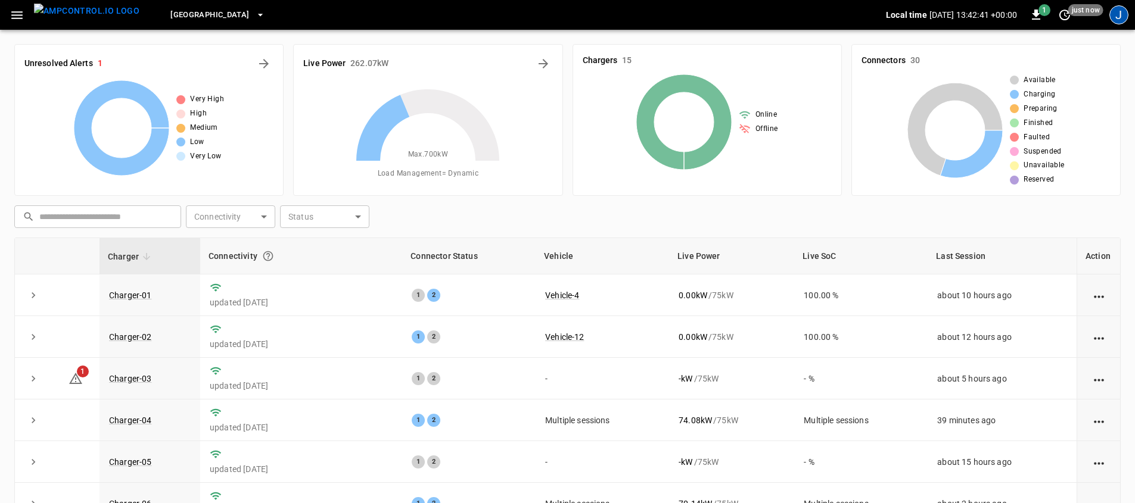
click at [1111, 21] on div "J" at bounding box center [1118, 14] width 19 height 19
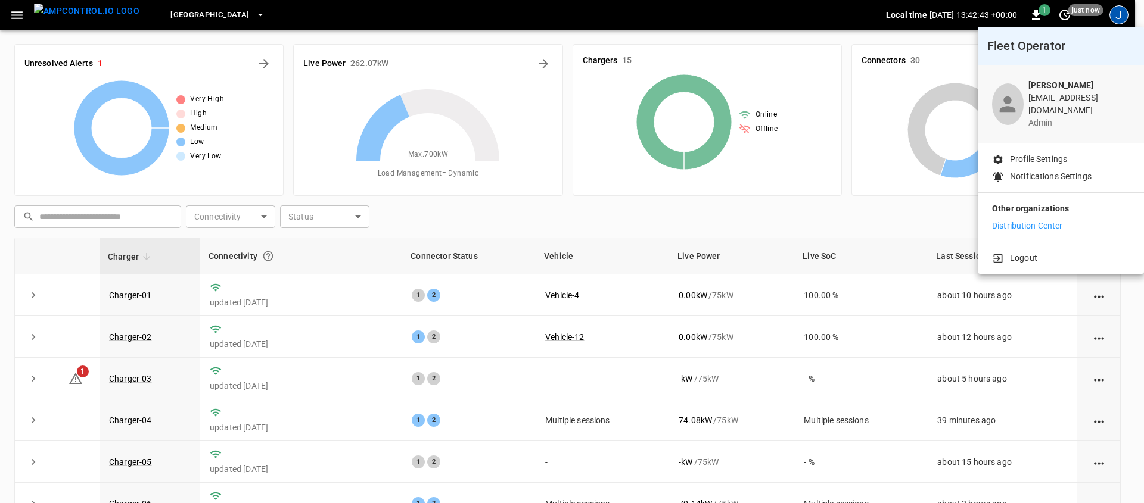
click at [1055, 222] on p "Distribution Center" at bounding box center [1027, 226] width 71 height 13
